Goal: Contribute content

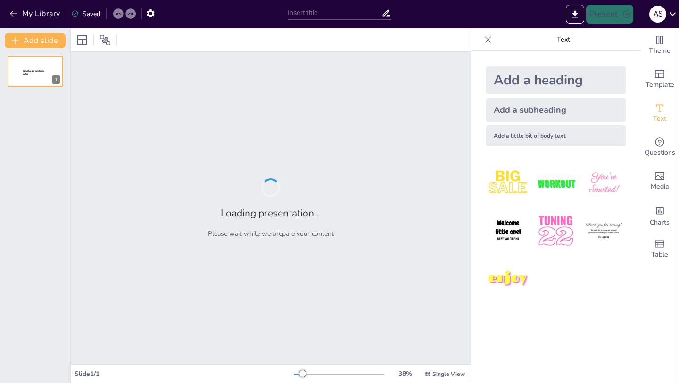
type input "Aprende a Tejer: Clases Divertidas de Punto con [PERSON_NAME]"
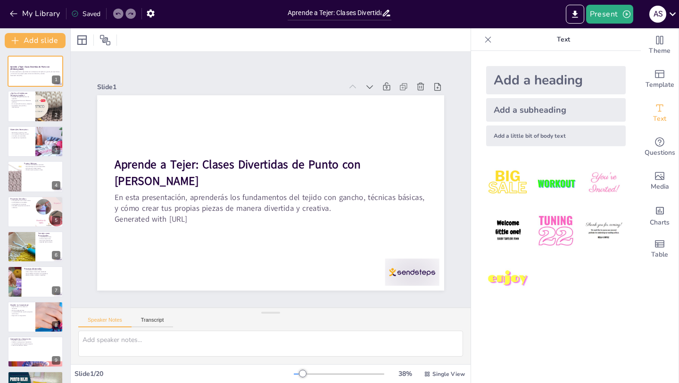
checkbox input "true"
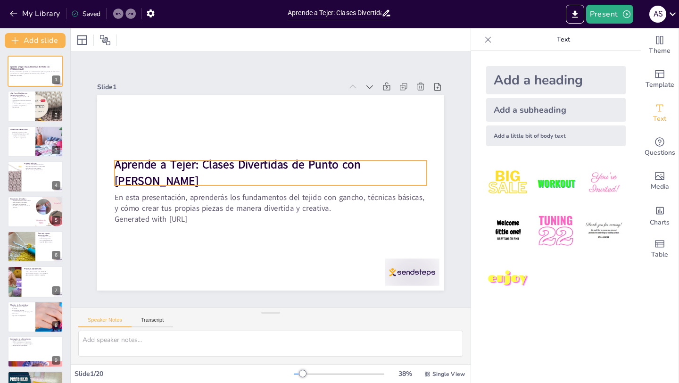
checkbox input "true"
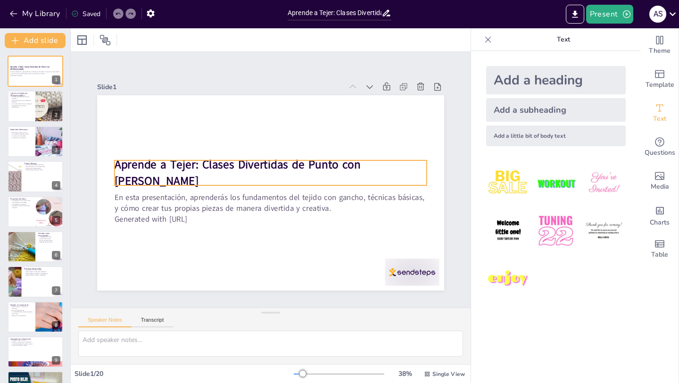
checkbox input "true"
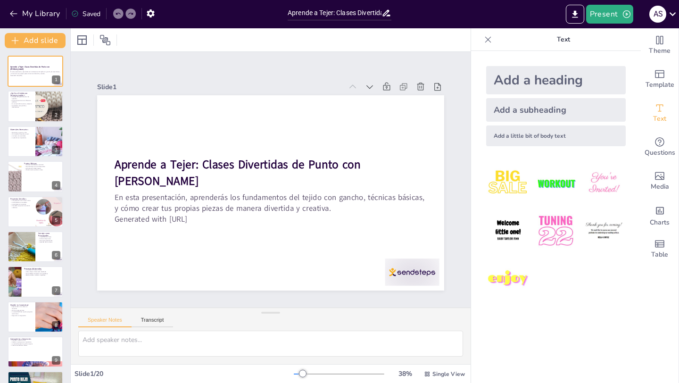
checkbox input "true"
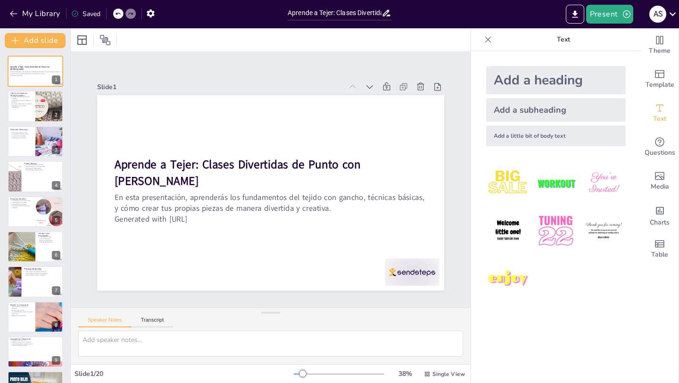
checkbox input "true"
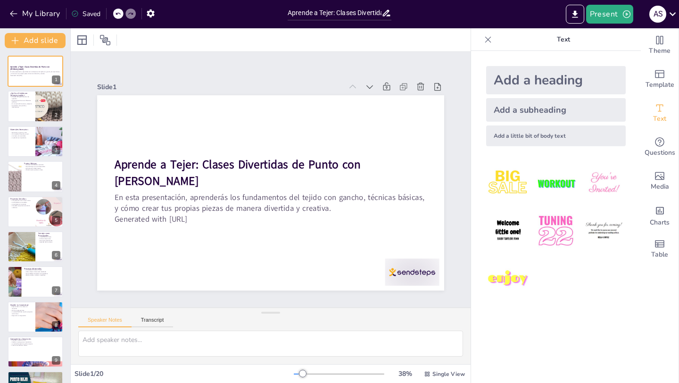
checkbox input "true"
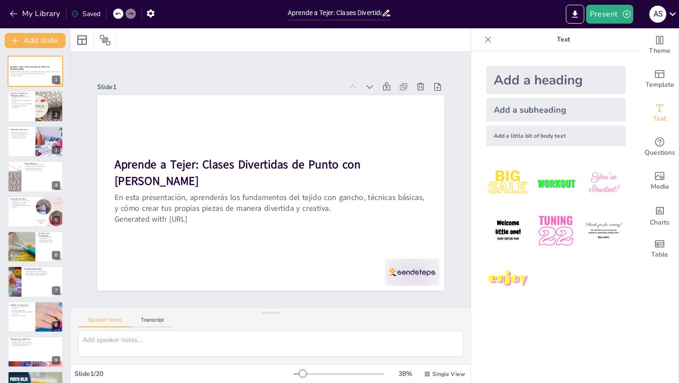
checkbox input "true"
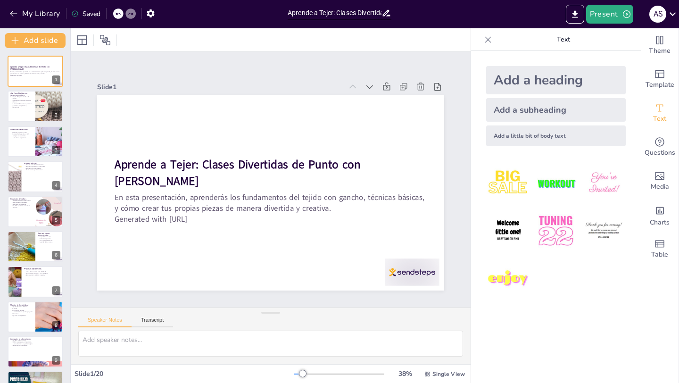
checkbox input "true"
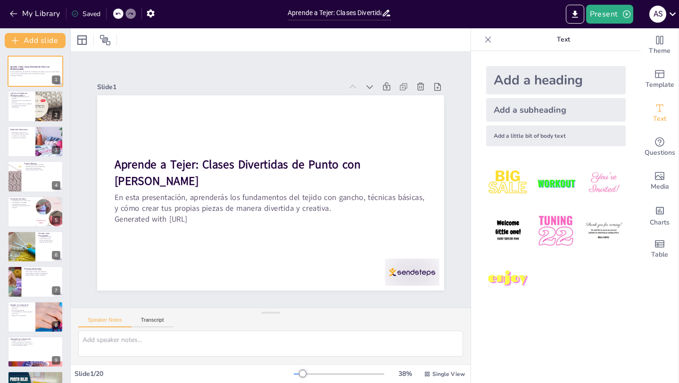
checkbox input "true"
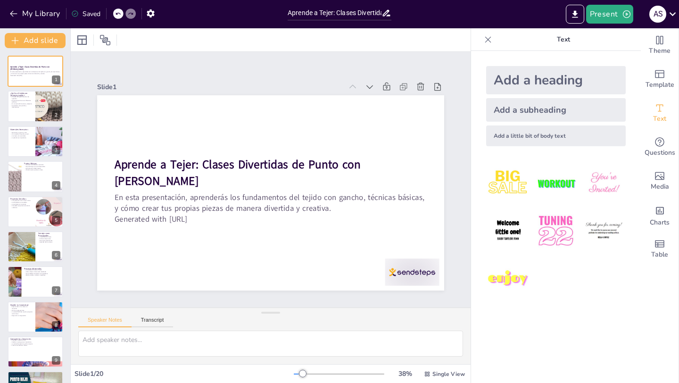
checkbox input "true"
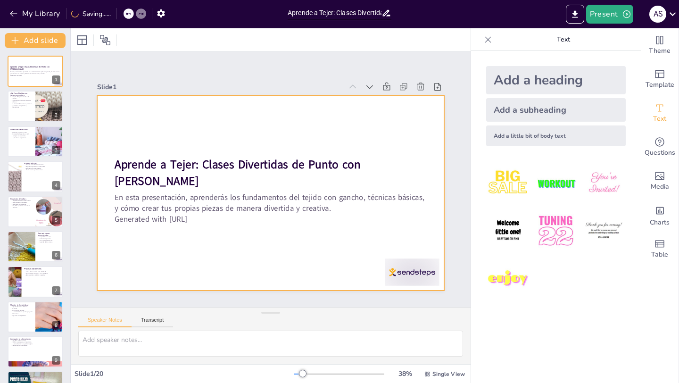
checkbox input "true"
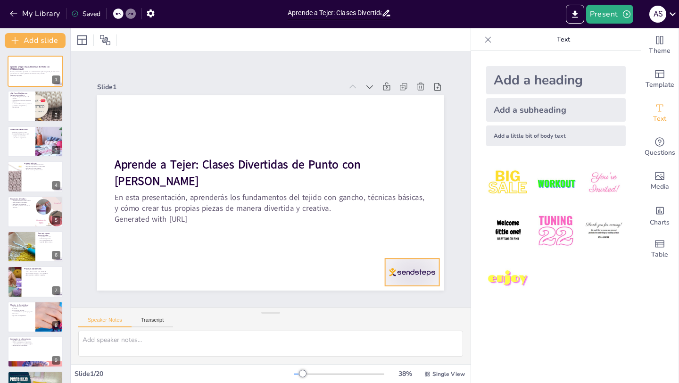
checkbox input "true"
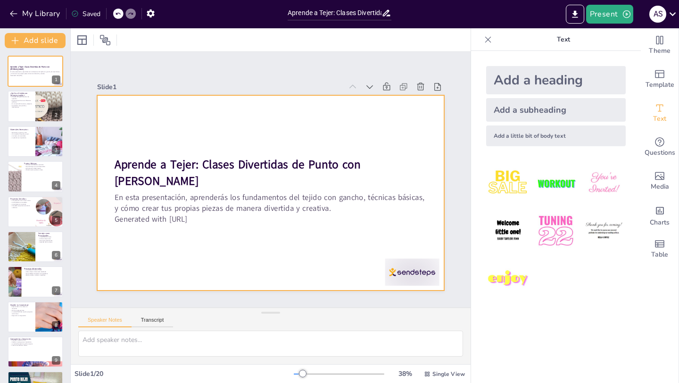
checkbox input "true"
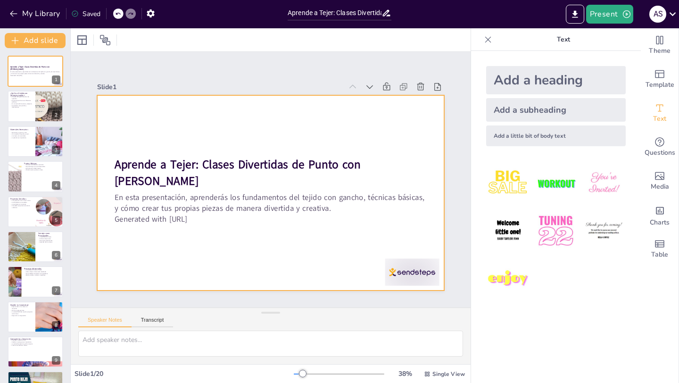
checkbox input "true"
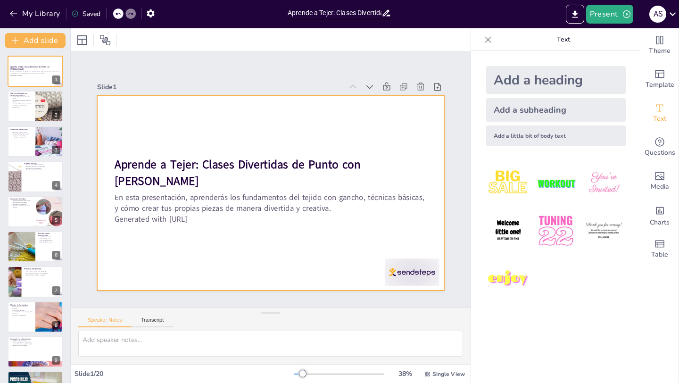
checkbox input "true"
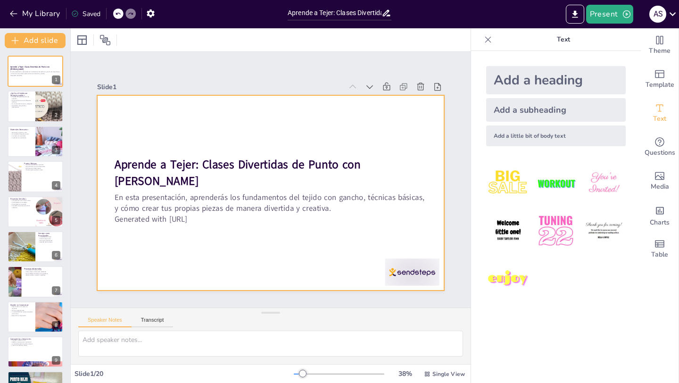
checkbox input "true"
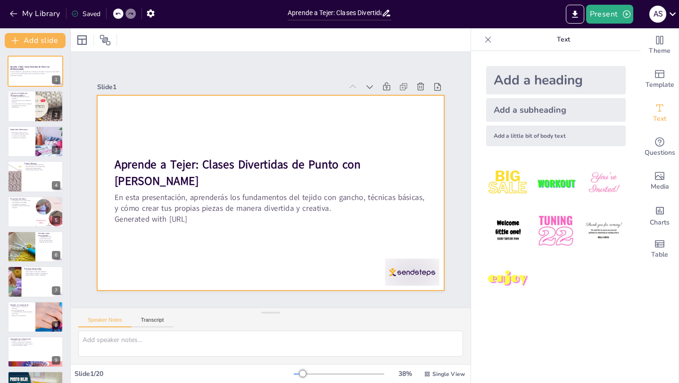
checkbox input "true"
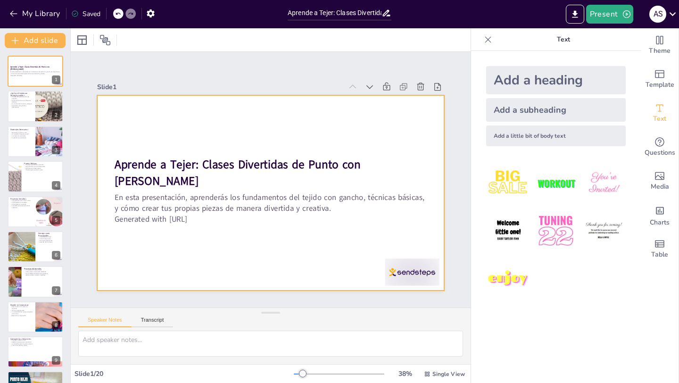
checkbox input "true"
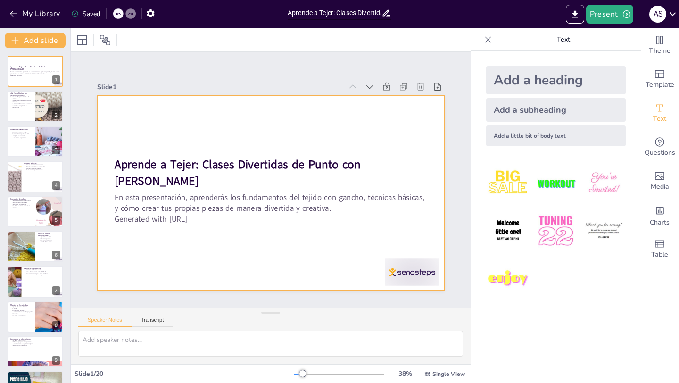
checkbox input "true"
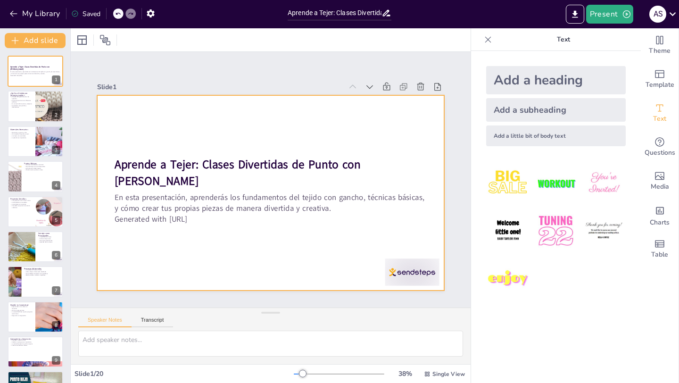
checkbox input "true"
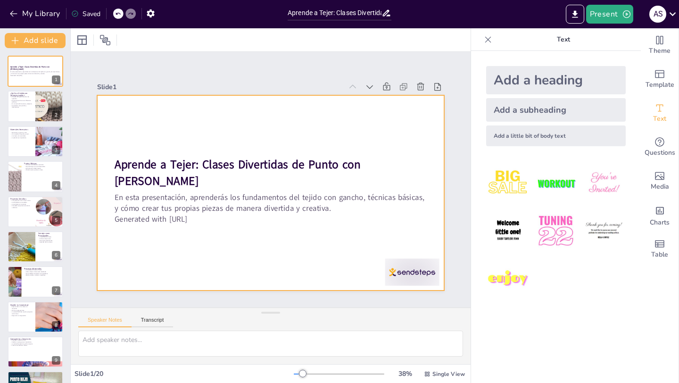
checkbox input "true"
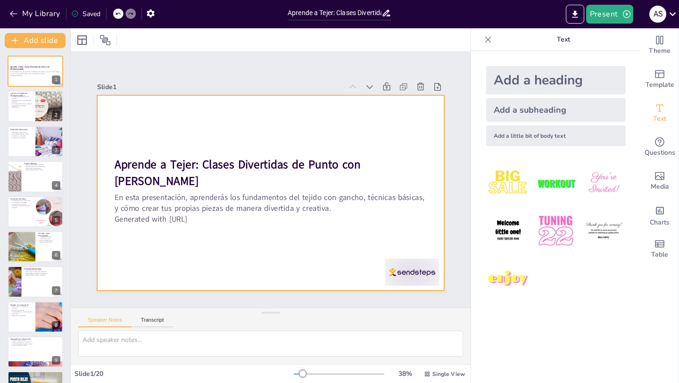
checkbox input "true"
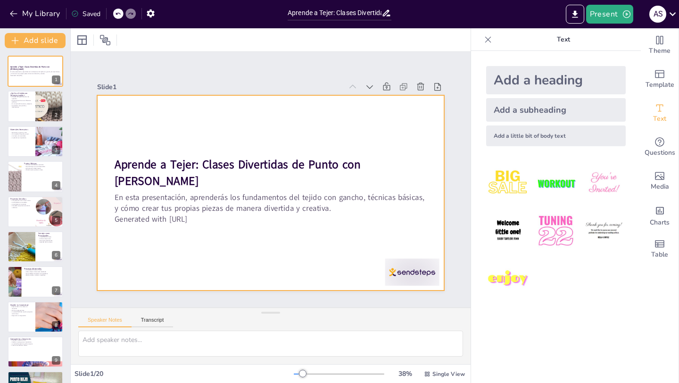
checkbox input "true"
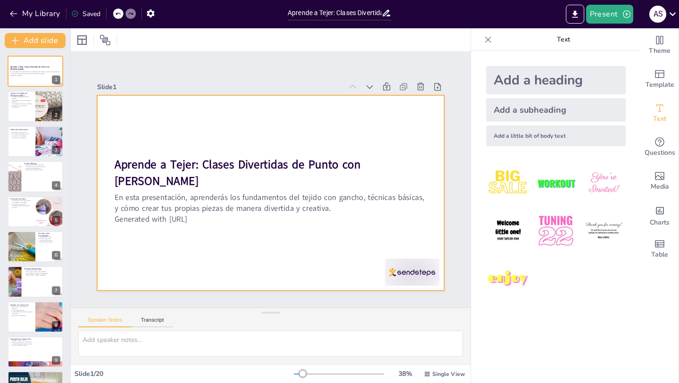
checkbox input "true"
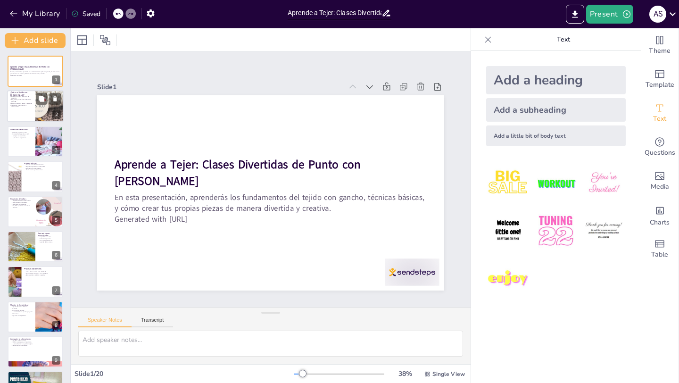
checkbox input "true"
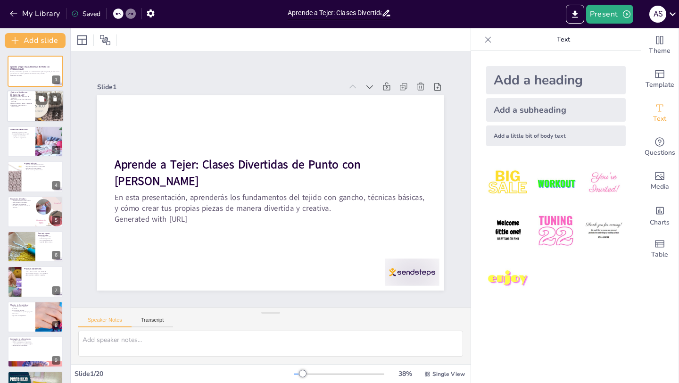
checkbox input "true"
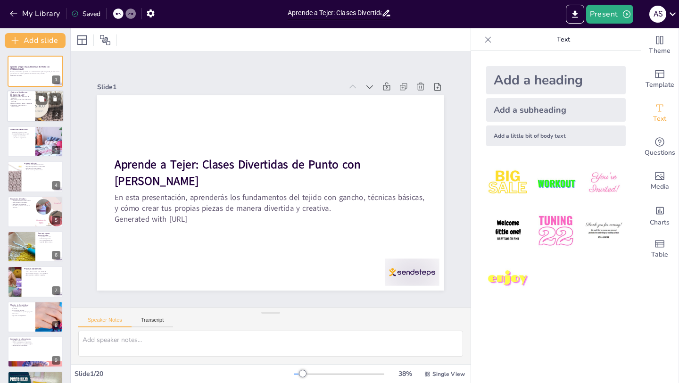
checkbox input "true"
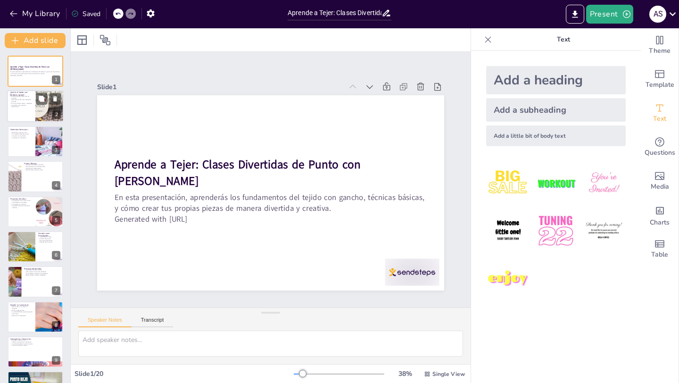
checkbox input "true"
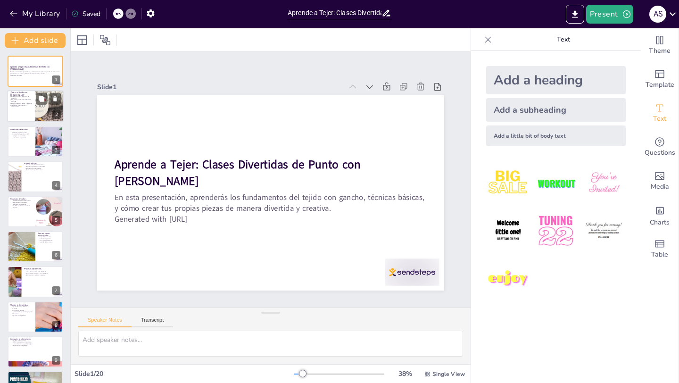
checkbox input "true"
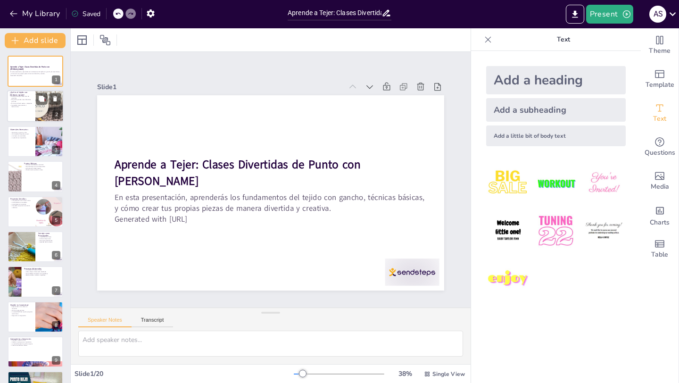
checkbox input "true"
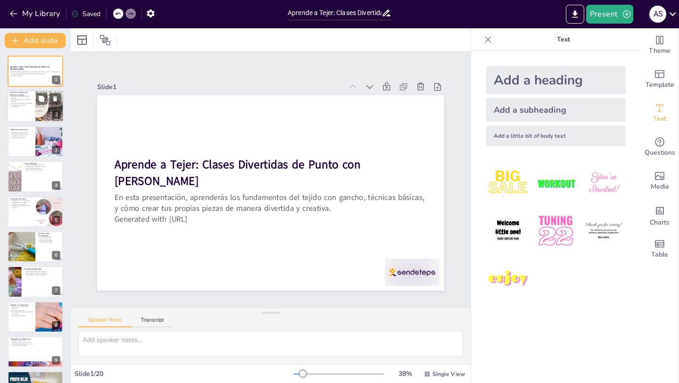
click at [35, 106] on div at bounding box center [35, 107] width 57 height 32
type textarea "El tejido con [PERSON_NAME] es accesible para todos, lo que lo convierte en una…"
checkbox input "true"
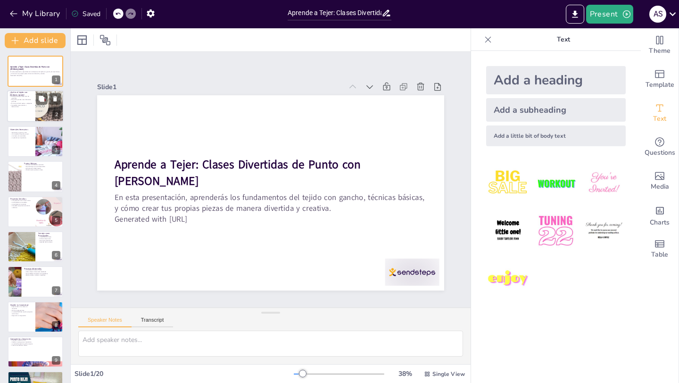
checkbox input "true"
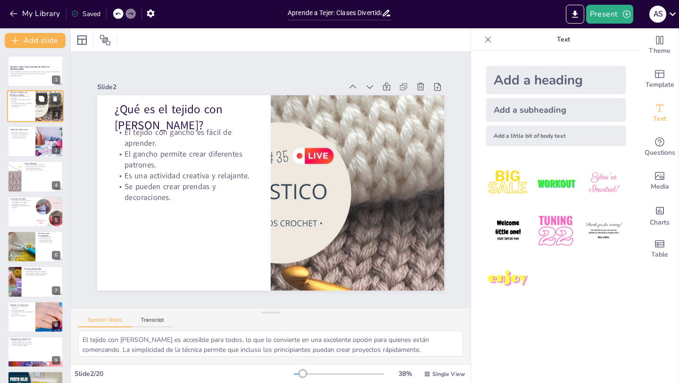
checkbox input "true"
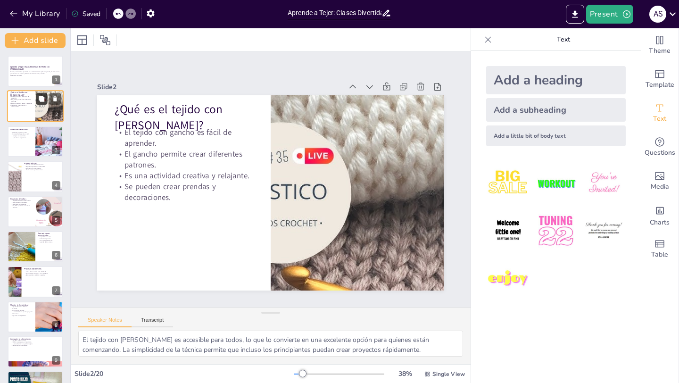
checkbox input "true"
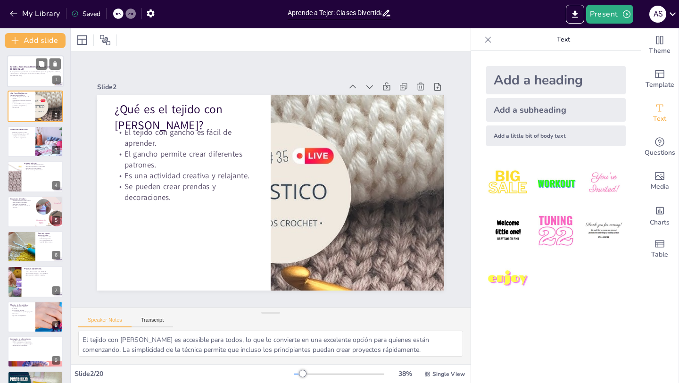
checkbox input "true"
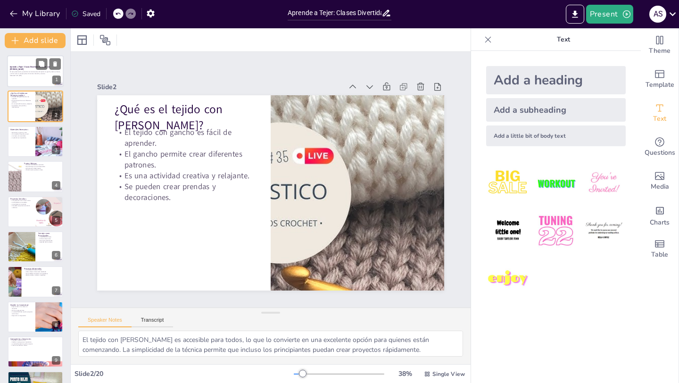
checkbox input "true"
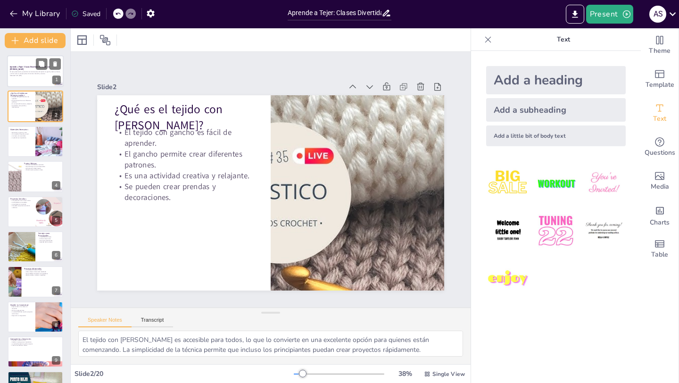
checkbox input "true"
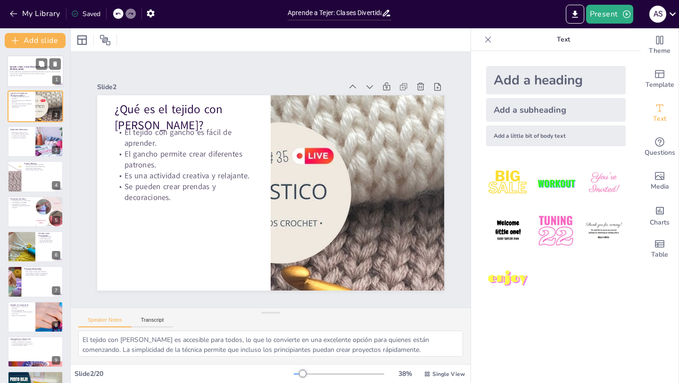
checkbox input "true"
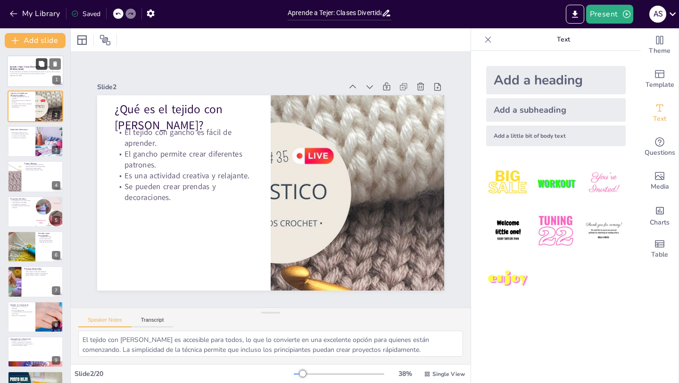
checkbox input "true"
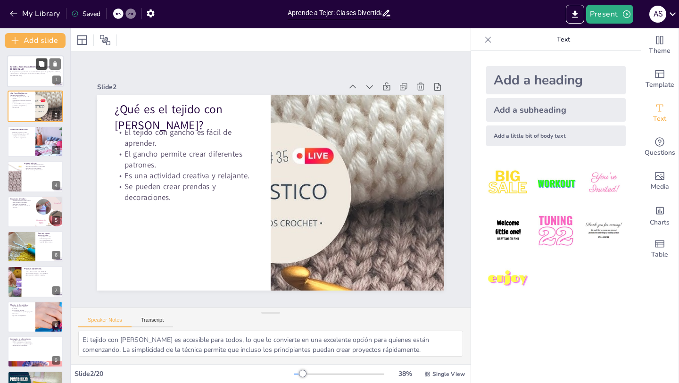
checkbox input "true"
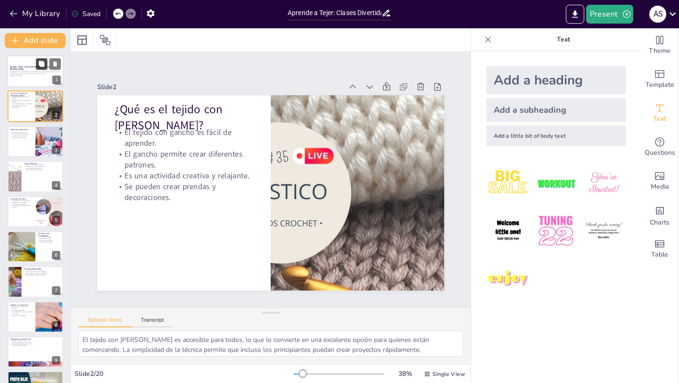
checkbox input "true"
click at [36, 67] on button at bounding box center [41, 63] width 11 height 11
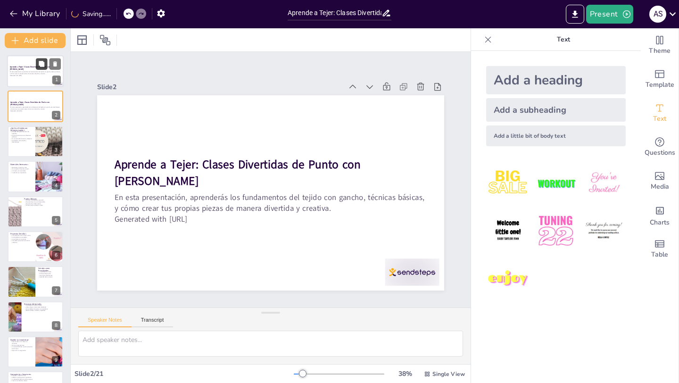
click at [36, 58] on button at bounding box center [41, 63] width 11 height 11
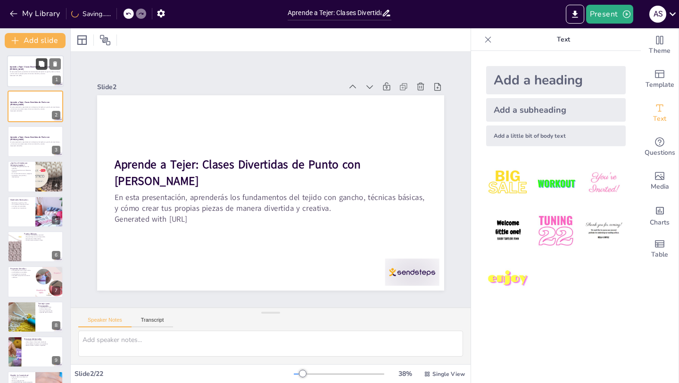
click at [36, 58] on button at bounding box center [41, 63] width 11 height 11
